Goal: Task Accomplishment & Management: Manage account settings

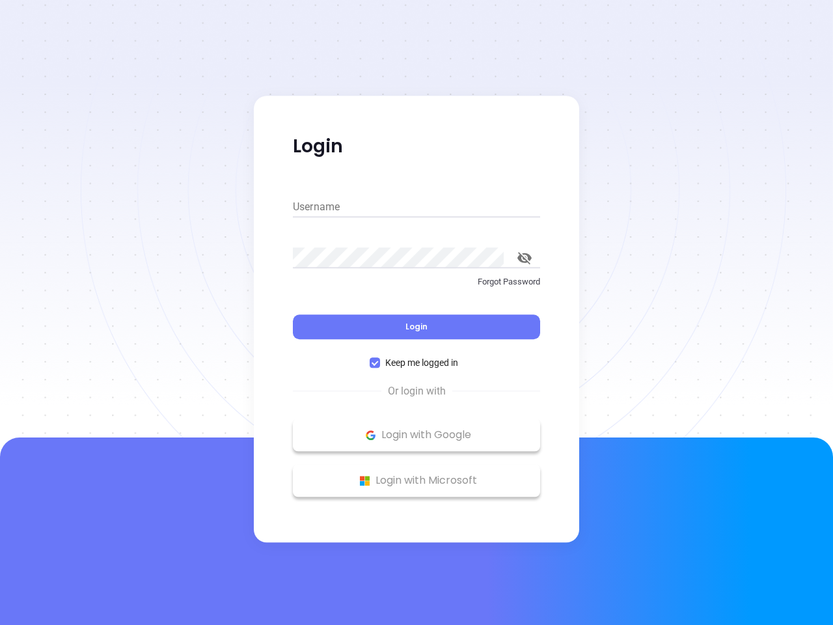
click at [416, 312] on div "Login" at bounding box center [416, 319] width 247 height 40
click at [416, 207] on input "Username" at bounding box center [416, 206] width 247 height 21
click at [524, 258] on icon "toggle password visibility" at bounding box center [524, 258] width 14 height 12
click at [416, 327] on span "Login" at bounding box center [416, 326] width 22 height 11
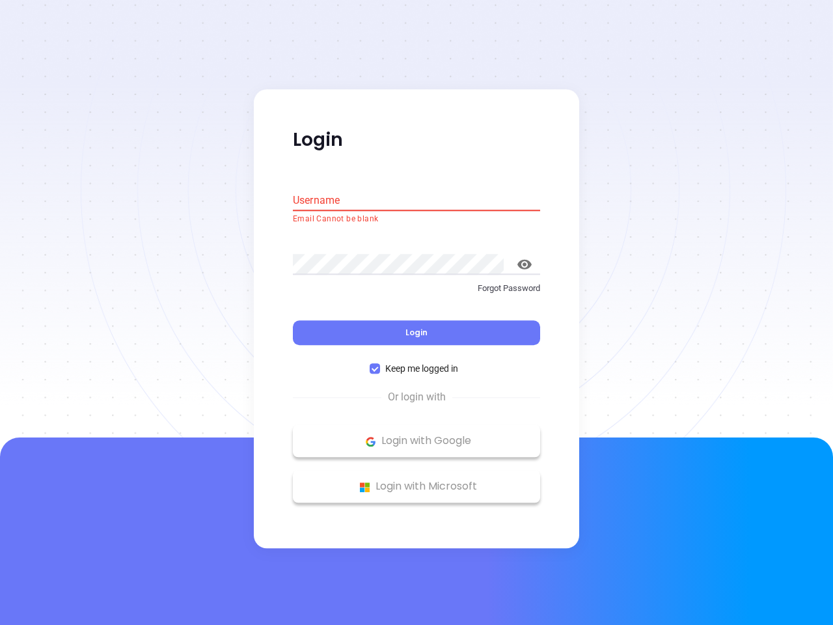
click at [416, 362] on span "Keep me logged in" at bounding box center [421, 369] width 83 height 14
click at [380, 364] on input "Keep me logged in" at bounding box center [375, 369] width 10 height 10
checkbox input "false"
click at [416, 435] on p "Login with Google" at bounding box center [416, 441] width 234 height 20
click at [416, 480] on p "Login with Microsoft" at bounding box center [416, 487] width 234 height 20
